Goal: Transaction & Acquisition: Purchase product/service

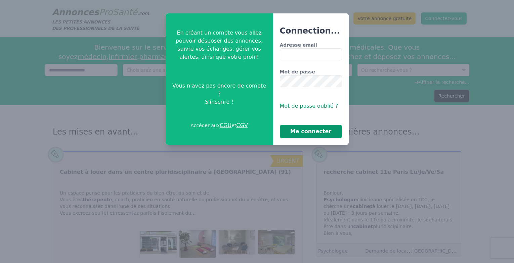
type input "**********"
click at [302, 128] on button "Me connecter" at bounding box center [311, 131] width 62 height 13
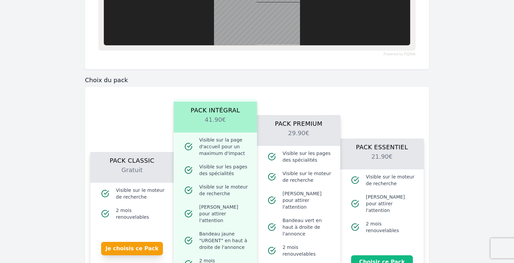
scroll to position [437, 0]
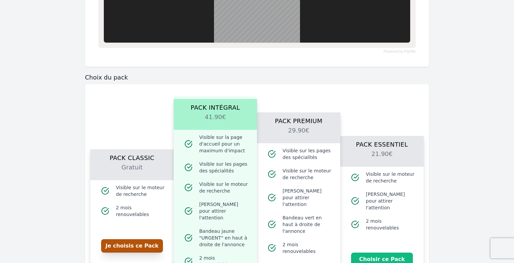
click at [137, 242] on button "Je choisis ce Pack" at bounding box center [132, 246] width 62 height 13
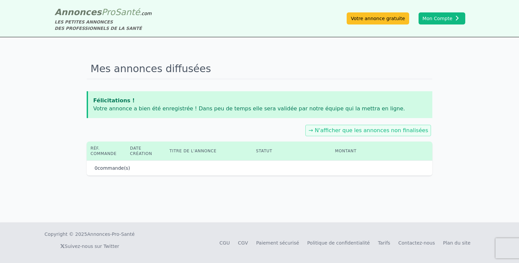
click at [115, 244] on div "Suivez-nous sur Twitter" at bounding box center [90, 246] width 90 height 17
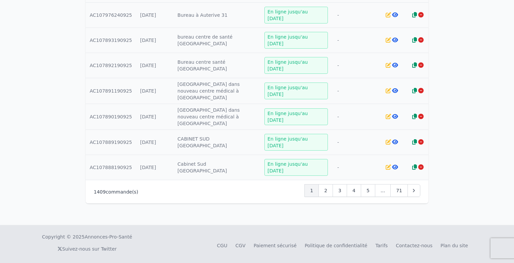
scroll to position [474, 0]
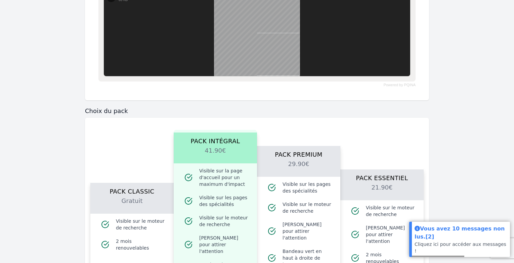
scroll to position [504, 0]
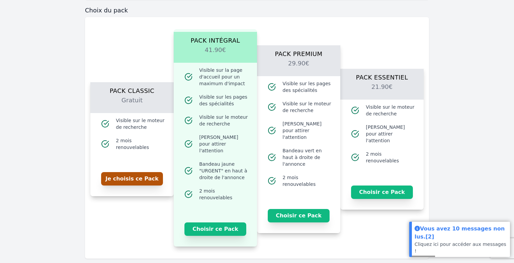
click at [131, 178] on button "Je choisis ce Pack" at bounding box center [132, 178] width 62 height 13
